Goal: Navigation & Orientation: Go to known website

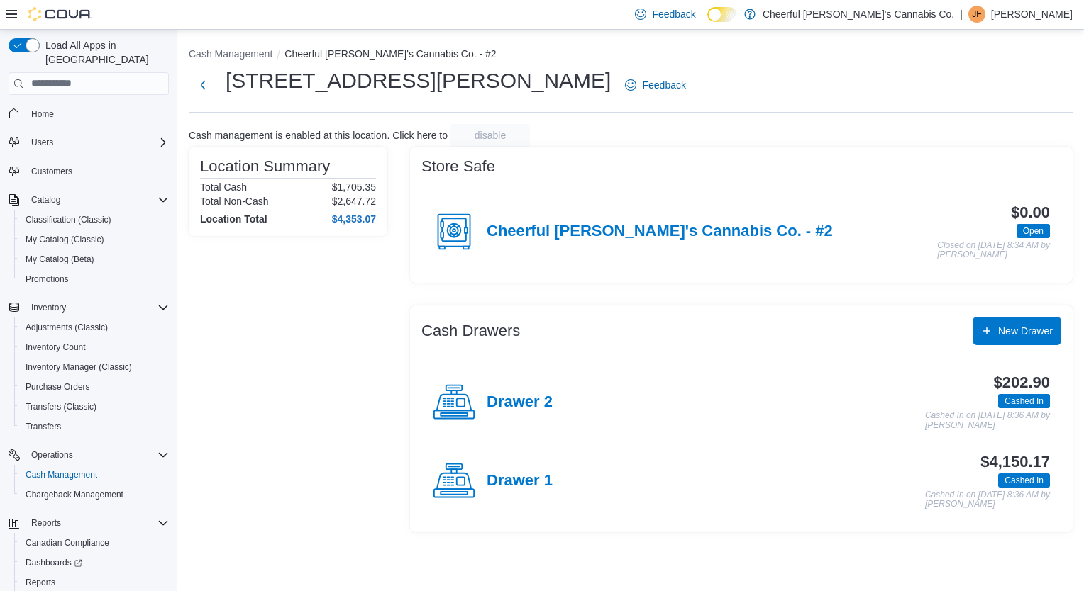
click at [91, 105] on span "Home" at bounding box center [97, 114] width 143 height 18
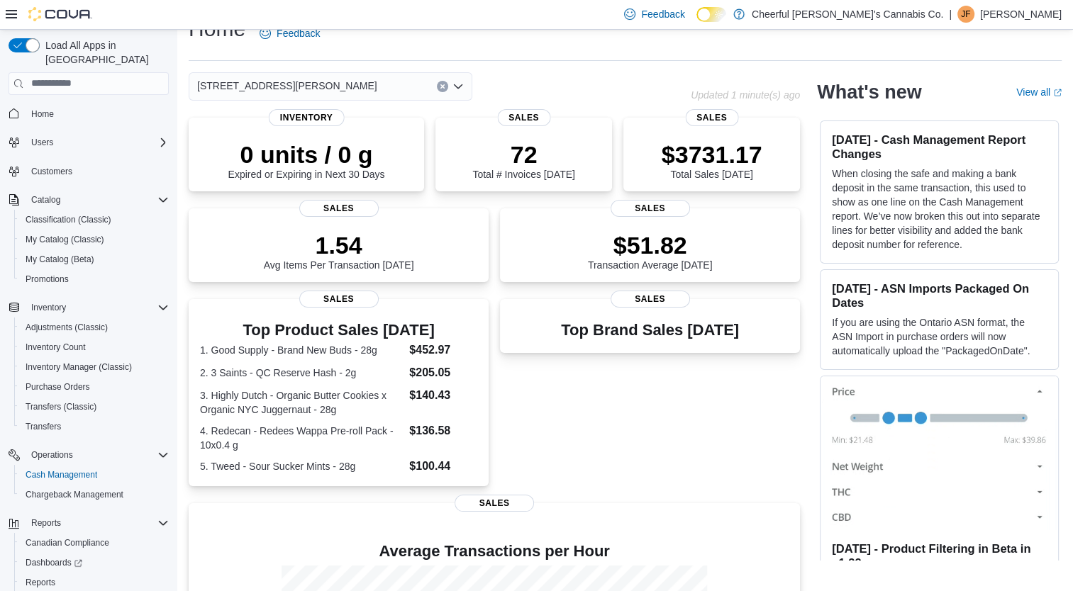
scroll to position [24, 0]
